Goal: Browse casually

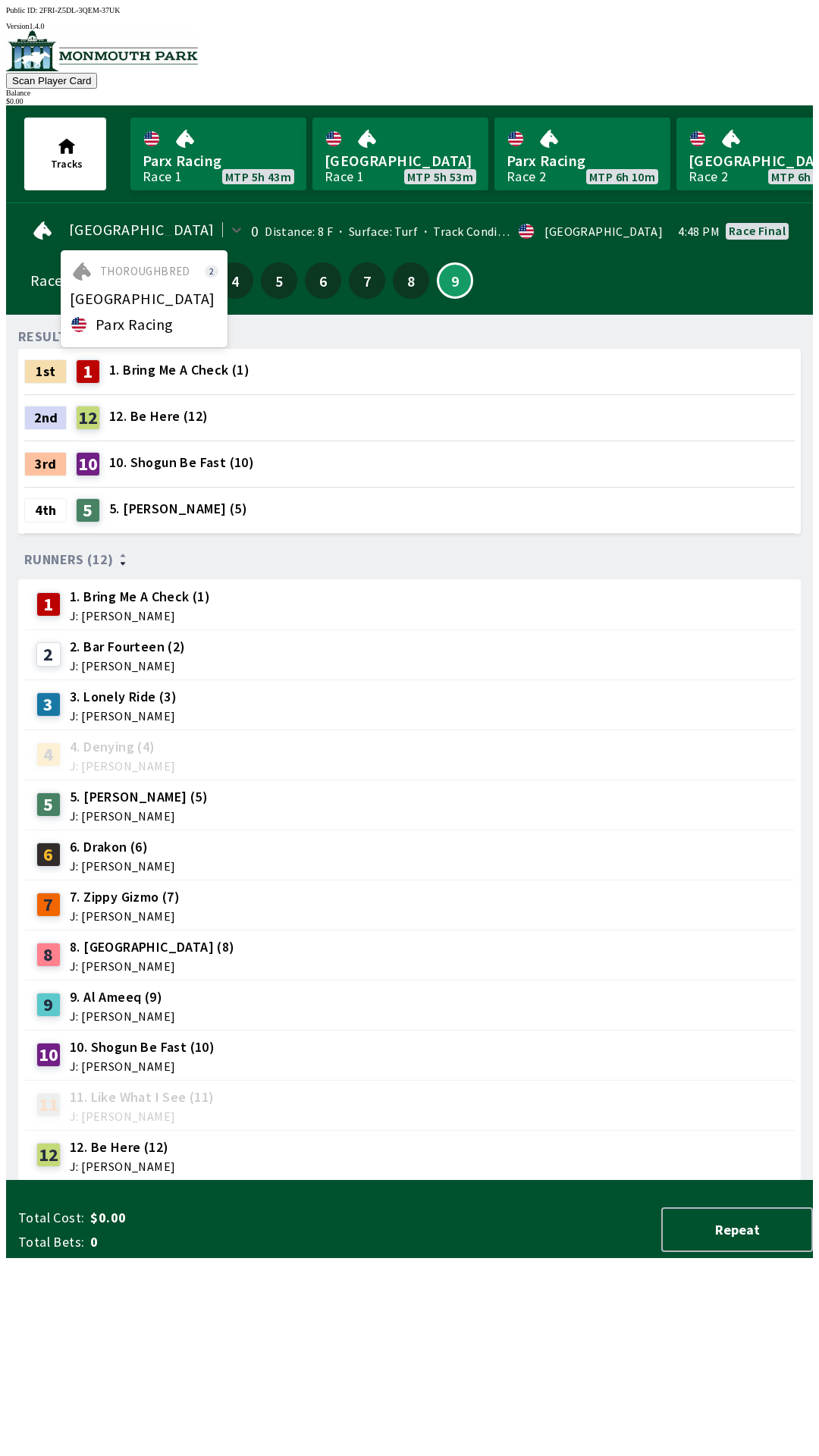
click at [162, 318] on span "Parx Racing" at bounding box center [133, 324] width 77 height 12
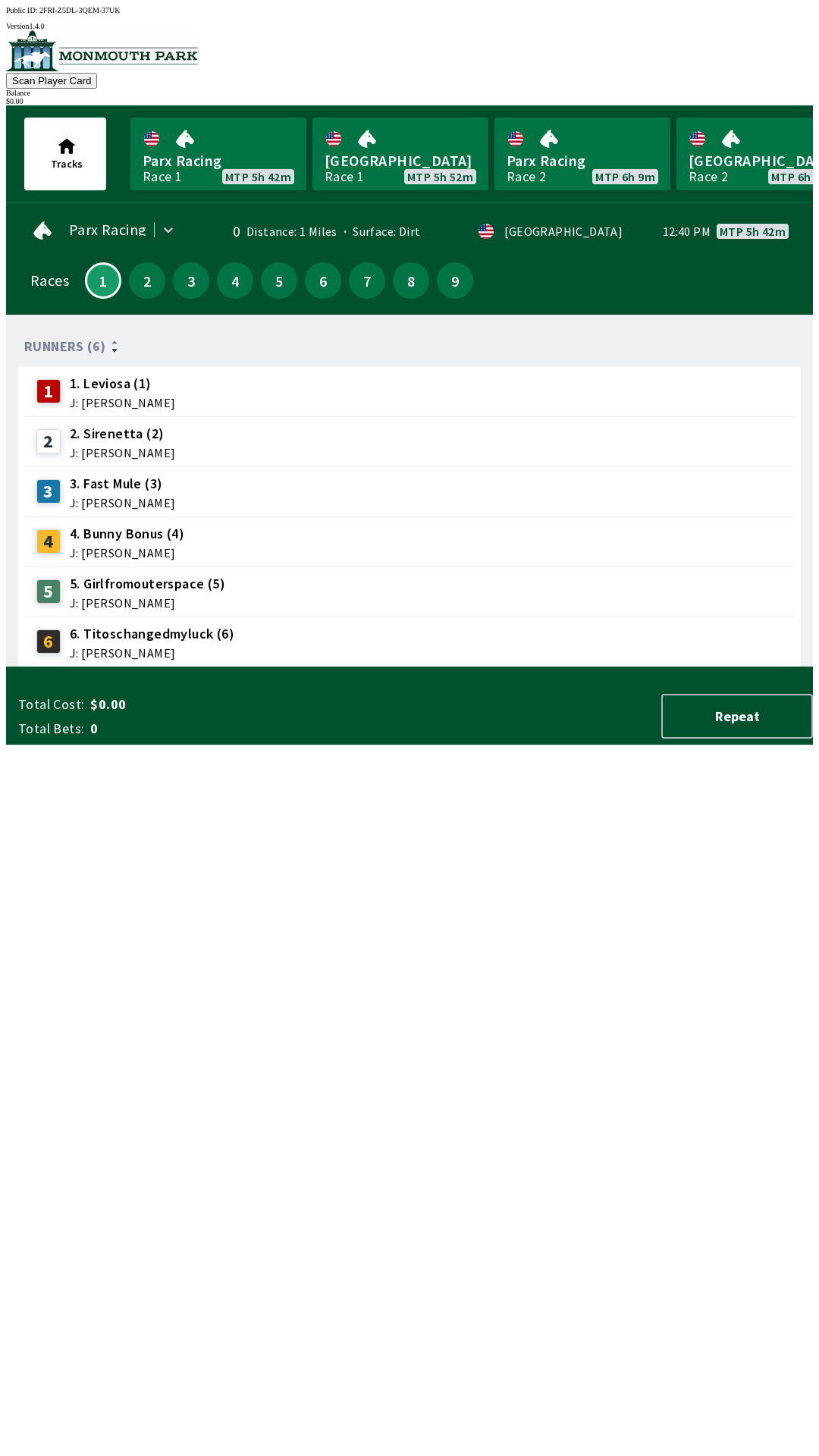
click at [146, 647] on span "J: [PERSON_NAME]" at bounding box center [152, 653] width 164 height 12
click at [144, 647] on span "J: [PERSON_NAME]" at bounding box center [152, 653] width 164 height 12
click at [368, 161] on link "[GEOGRAPHIC_DATA] Race 1 MTP 5h 52m" at bounding box center [400, 154] width 176 height 73
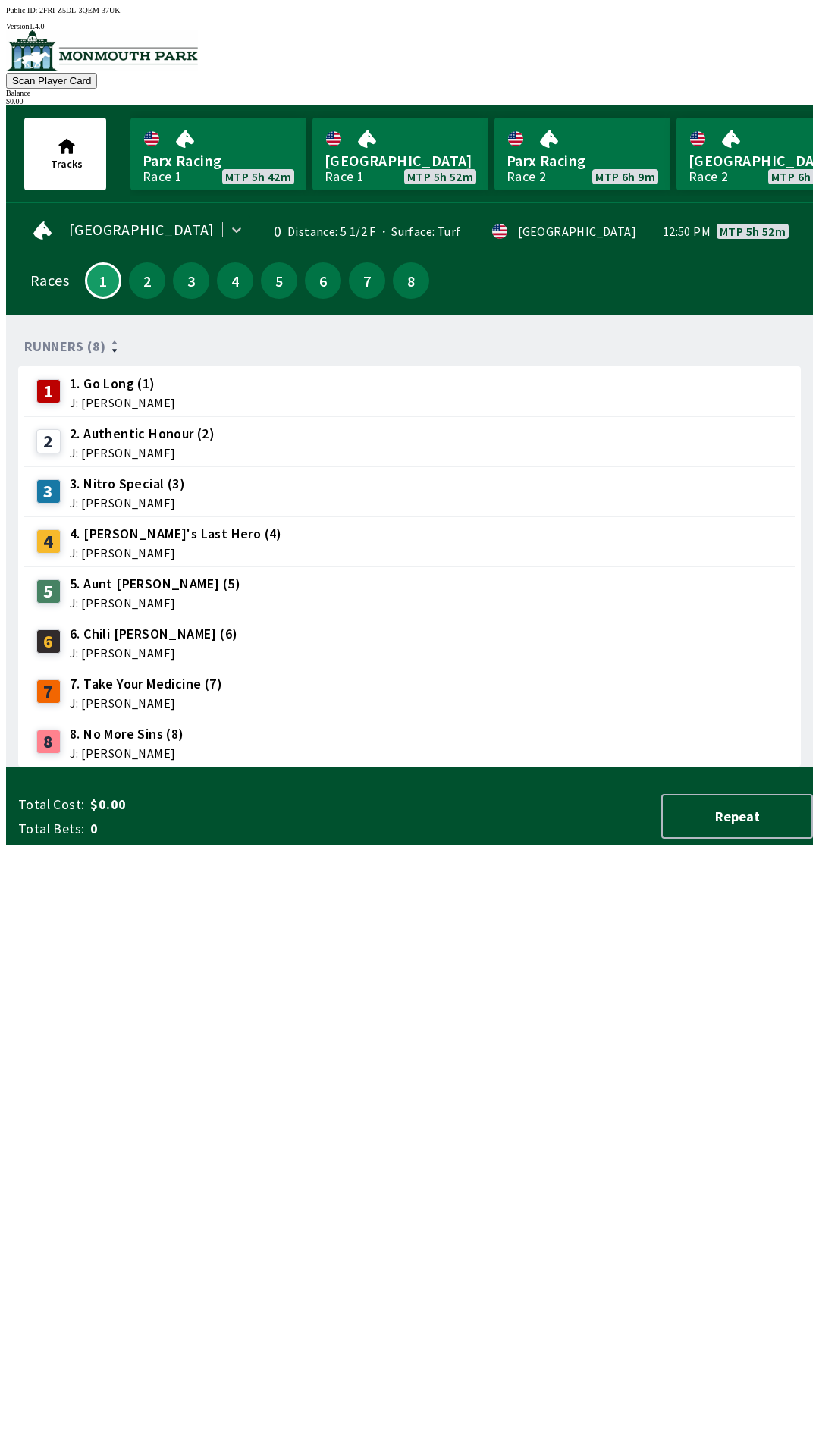
click at [132, 674] on span "7. Take Your Medicine (7)" at bounding box center [146, 684] width 152 height 20
click at [125, 697] on span "J: [PERSON_NAME]" at bounding box center [146, 703] width 152 height 12
click at [113, 697] on span "J: [PERSON_NAME]" at bounding box center [146, 703] width 152 height 12
